Goal: Book appointment/travel/reservation

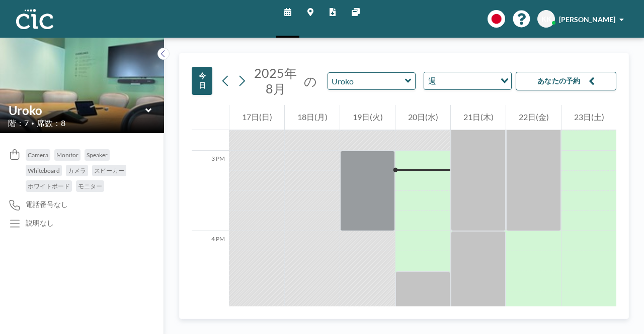
scroll to position [1187, 0]
click at [402, 80] on input "text" at bounding box center [366, 81] width 77 height 17
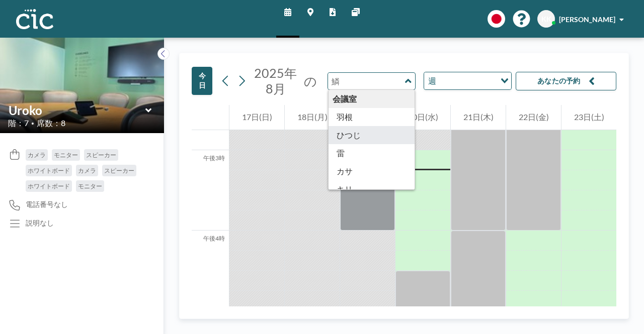
scroll to position [557, 0]
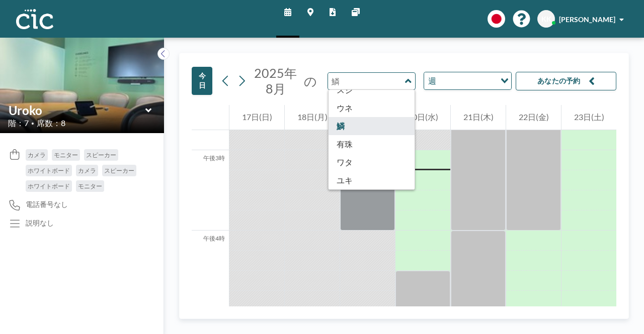
type input "Uroko"
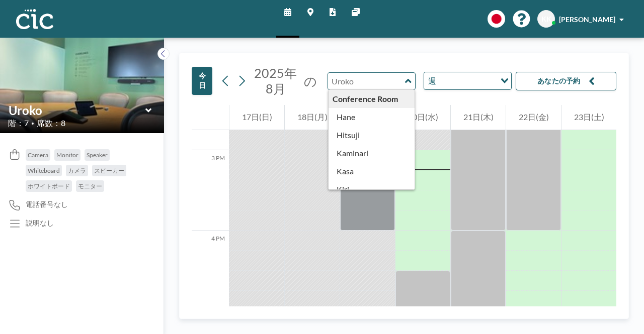
click at [402, 84] on input "text" at bounding box center [366, 81] width 77 height 17
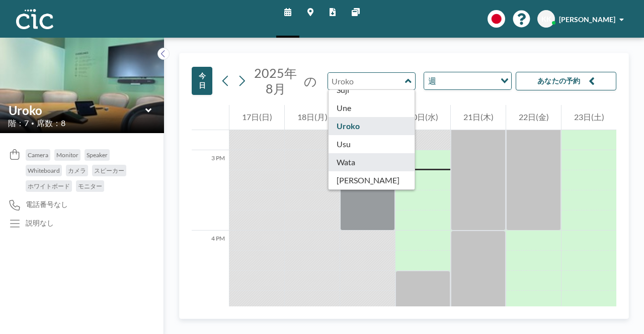
type input "Wata"
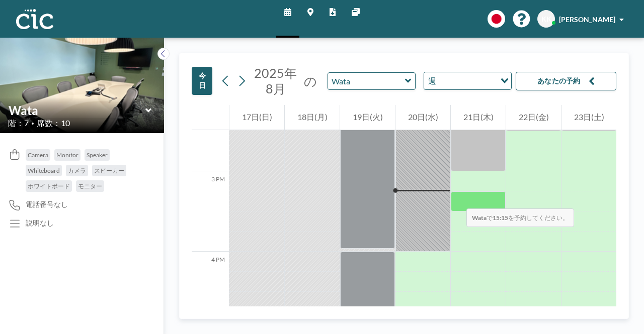
scroll to position [1187, 0]
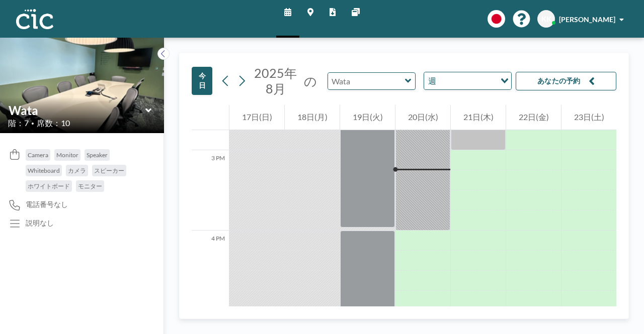
click at [379, 79] on input "text" at bounding box center [366, 81] width 77 height 17
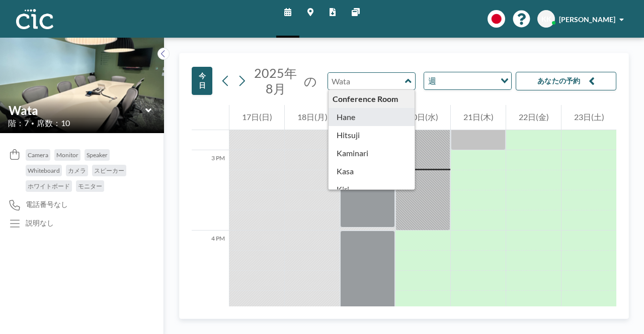
type input "Hane"
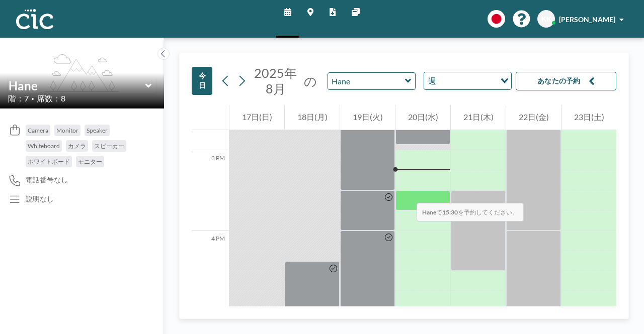
click at [406, 193] on div at bounding box center [422, 201] width 55 height 20
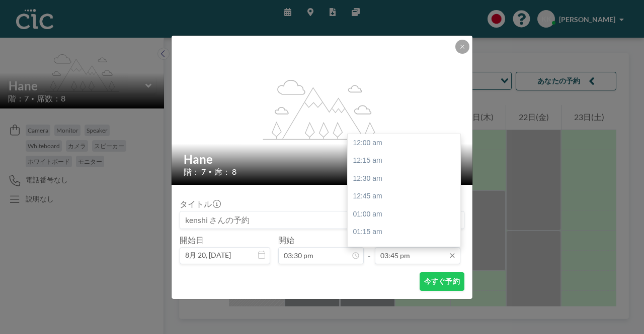
scroll to position [1128, 0]
click at [402, 261] on input "03:45 pm" at bounding box center [418, 255] width 86 height 17
click at [362, 200] on div "04:30 pm" at bounding box center [407, 197] width 118 height 18
type input "04:30 pm"
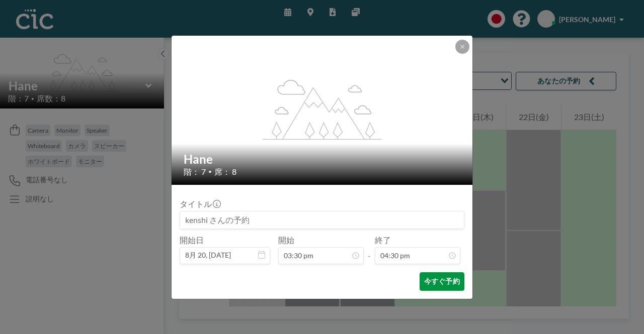
click at [431, 284] on button "今すぐ予約" at bounding box center [441, 282] width 45 height 19
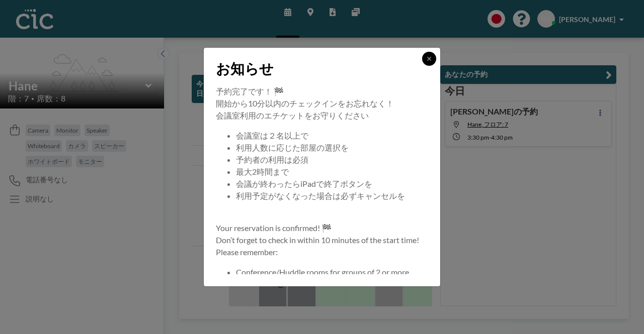
click at [430, 53] on button at bounding box center [429, 59] width 14 height 14
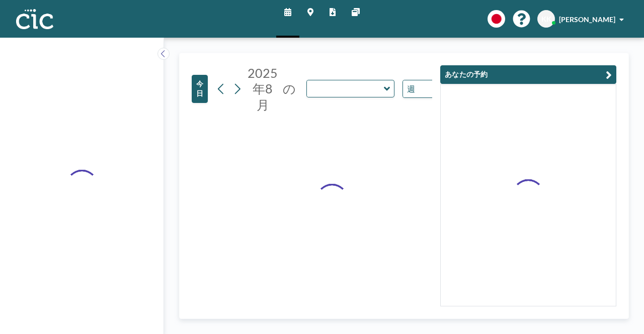
type input "Hane"
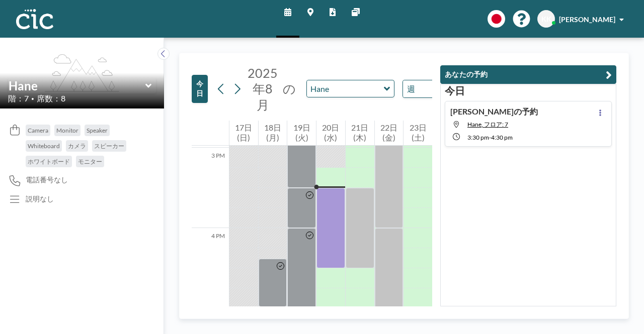
scroll to position [1207, 0]
click at [364, 87] on input "text" at bounding box center [345, 88] width 77 height 17
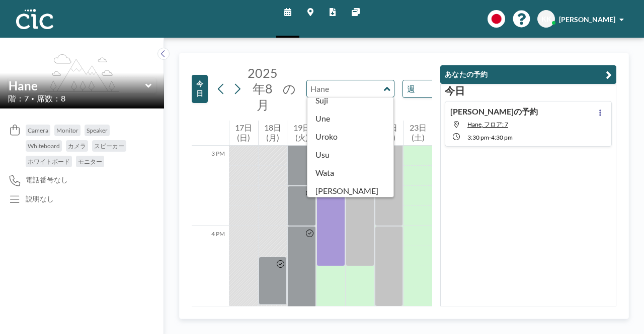
scroll to position [557, 0]
type input "Uroko"
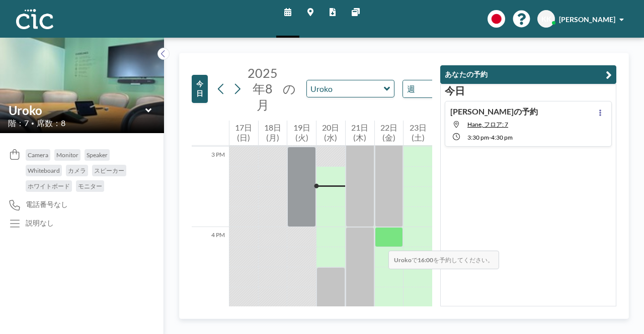
scroll to position [1207, 0]
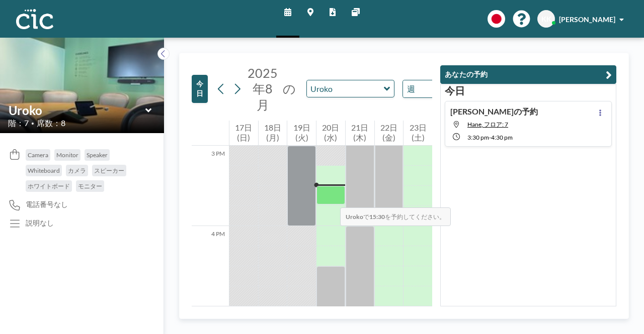
click at [330, 198] on div at bounding box center [330, 195] width 29 height 19
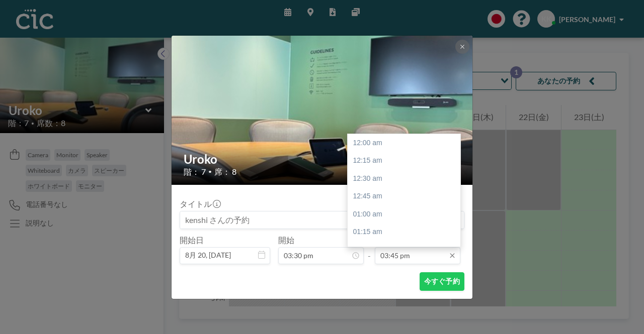
scroll to position [1128, 0]
click at [410, 261] on input "03:45 pm" at bounding box center [418, 255] width 86 height 17
click at [360, 200] on div "04:30 pm" at bounding box center [407, 197] width 118 height 18
type input "04:30 pm"
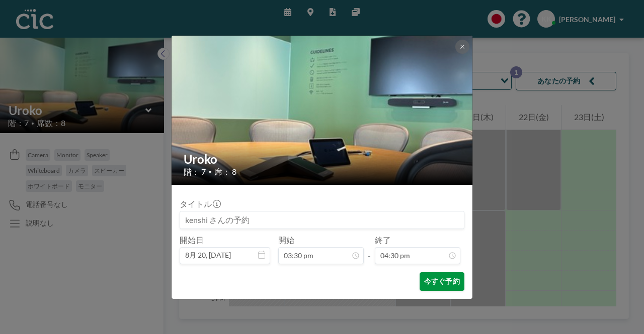
scroll to position [1182, 0]
click at [435, 288] on button "今すぐ予約" at bounding box center [441, 282] width 45 height 19
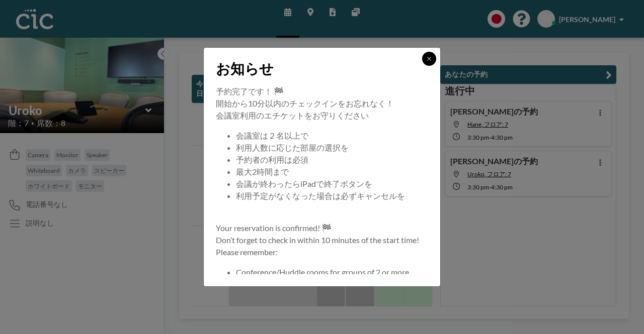
click at [427, 58] on icon at bounding box center [429, 59] width 6 height 6
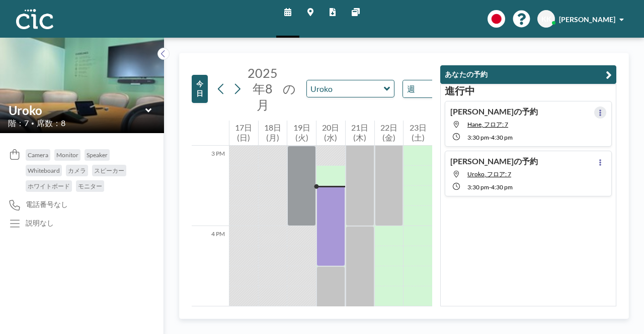
click at [596, 108] on button at bounding box center [600, 113] width 12 height 12
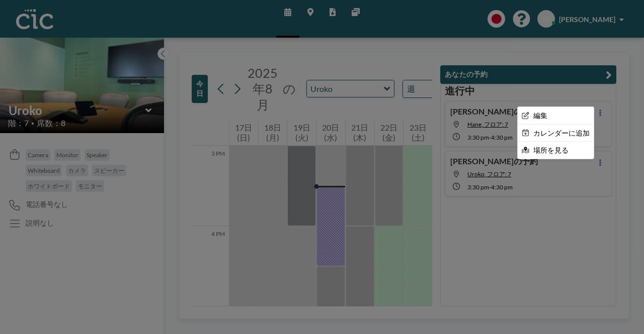
click at [488, 112] on div at bounding box center [322, 167] width 644 height 334
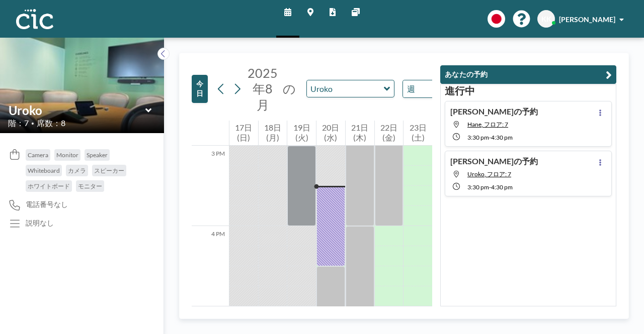
click at [488, 112] on h4 "[PERSON_NAME]の予約" at bounding box center [494, 112] width 88 height 10
type input "Hane"
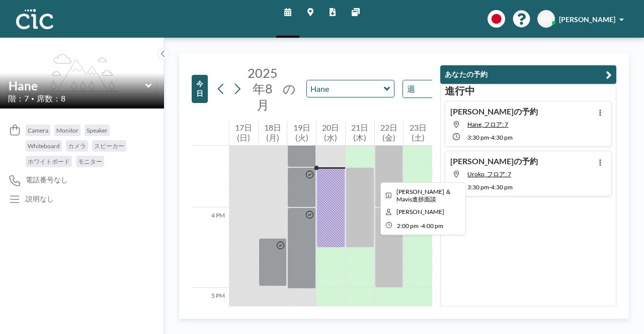
scroll to position [1227, 0]
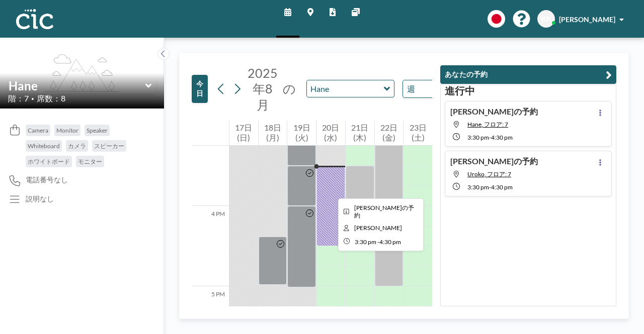
click at [330, 190] on div at bounding box center [330, 206] width 29 height 80
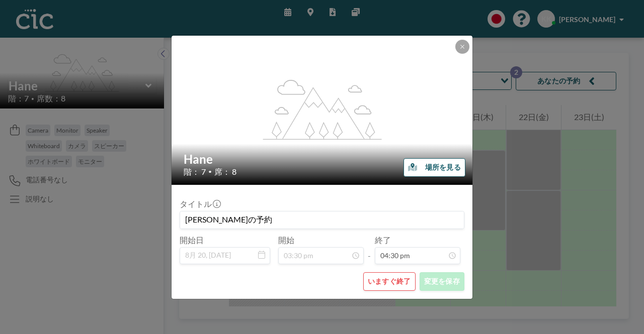
click at [404, 279] on button "いますぐ終了" at bounding box center [389, 282] width 52 height 19
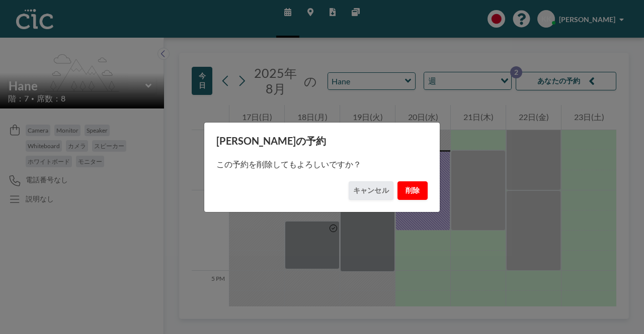
click at [412, 193] on button "削除" at bounding box center [412, 191] width 30 height 19
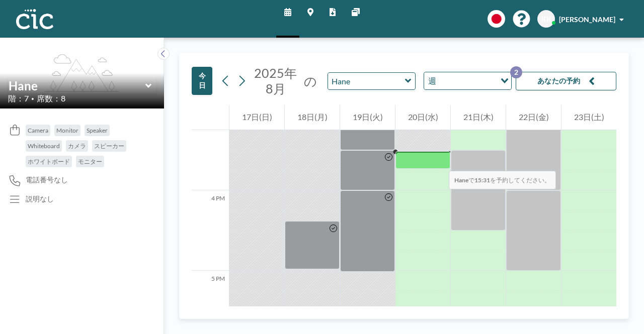
click at [439, 161] on div at bounding box center [422, 160] width 55 height 18
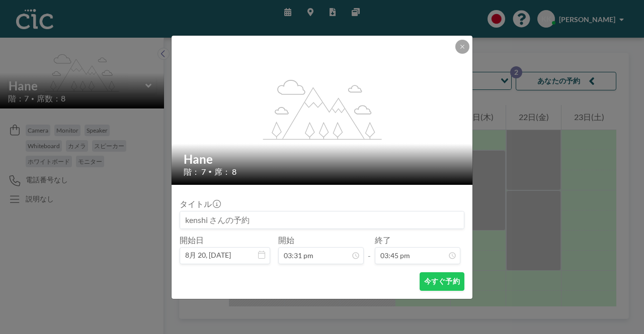
click at [439, 161] on h2 "Hane" at bounding box center [323, 159] width 278 height 15
click at [460, 49] on icon at bounding box center [462, 47] width 6 height 6
